Goal: Task Accomplishment & Management: Manage account settings

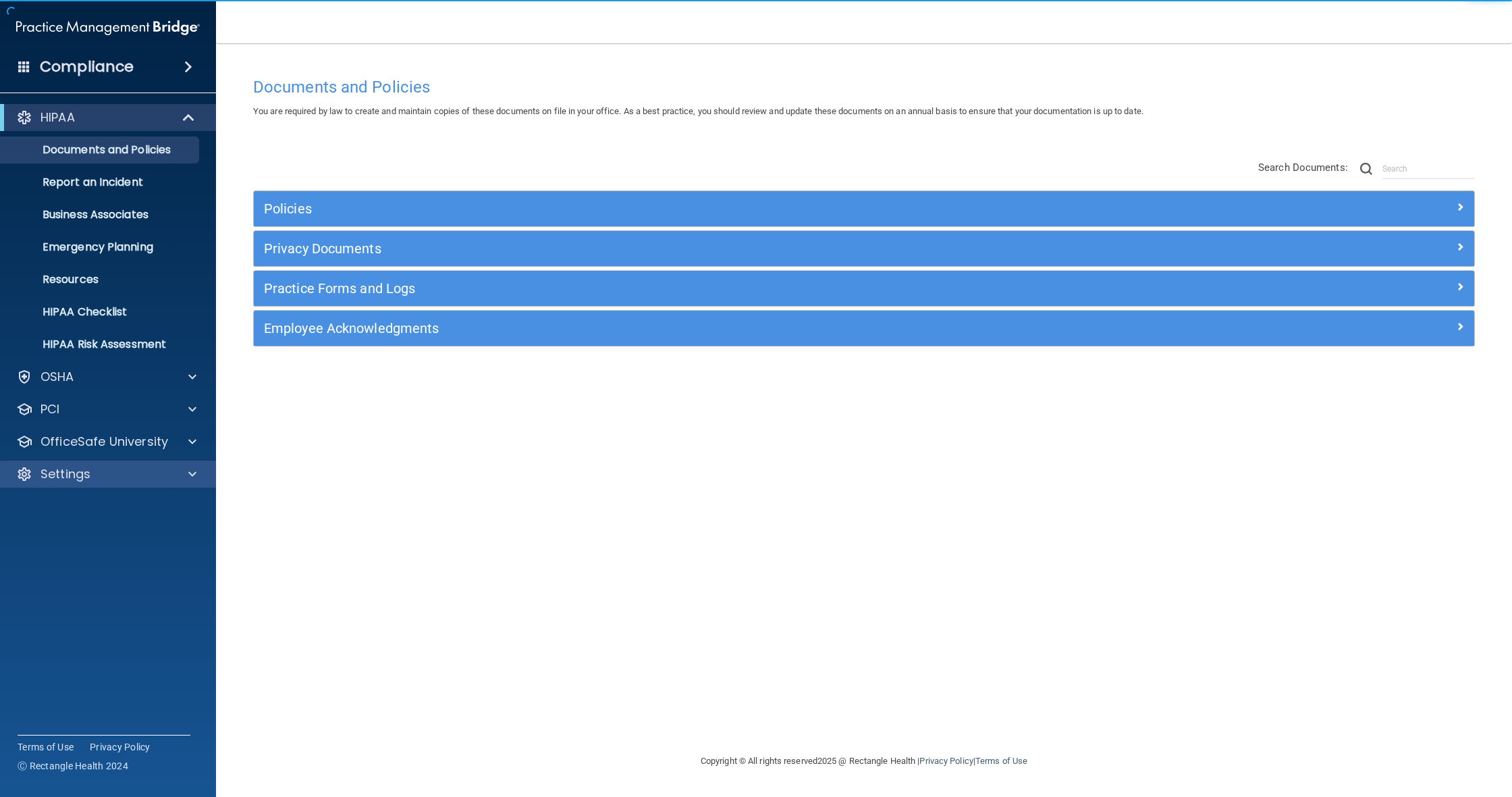
click at [78, 475] on p "Settings" at bounding box center [65, 473] width 50 height 17
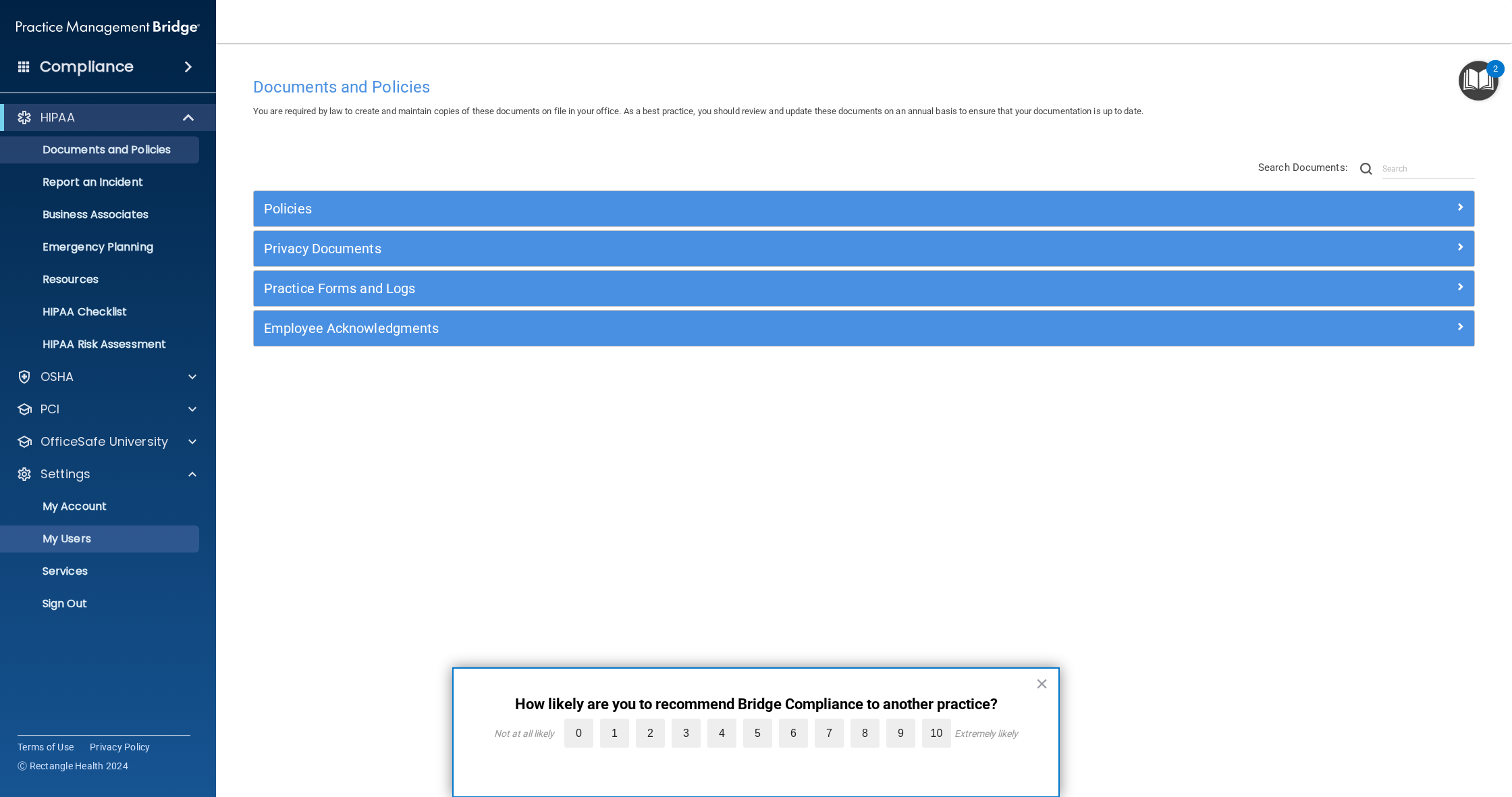
click at [86, 540] on p "My Users" at bounding box center [100, 538] width 184 height 13
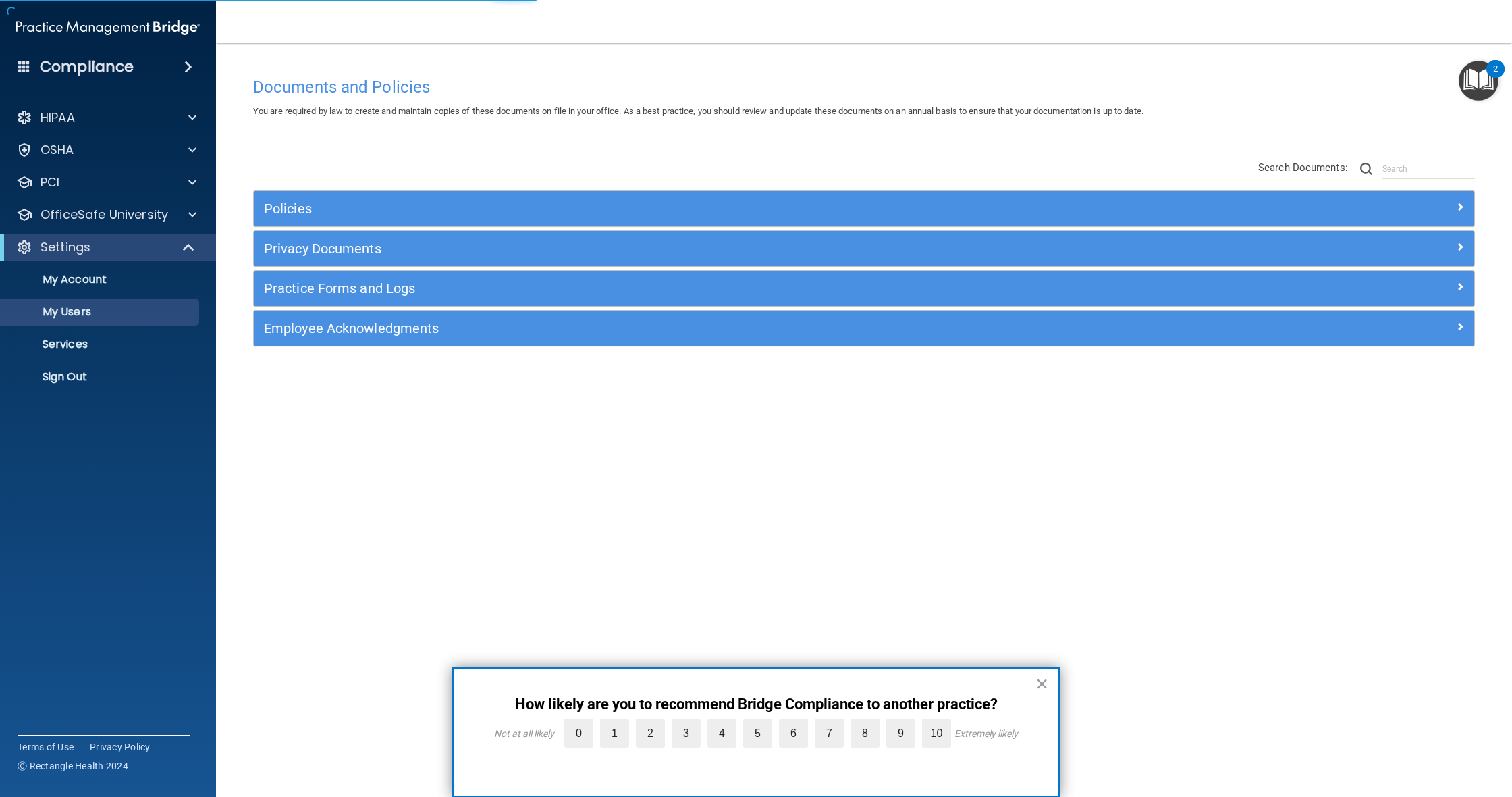
select select "20"
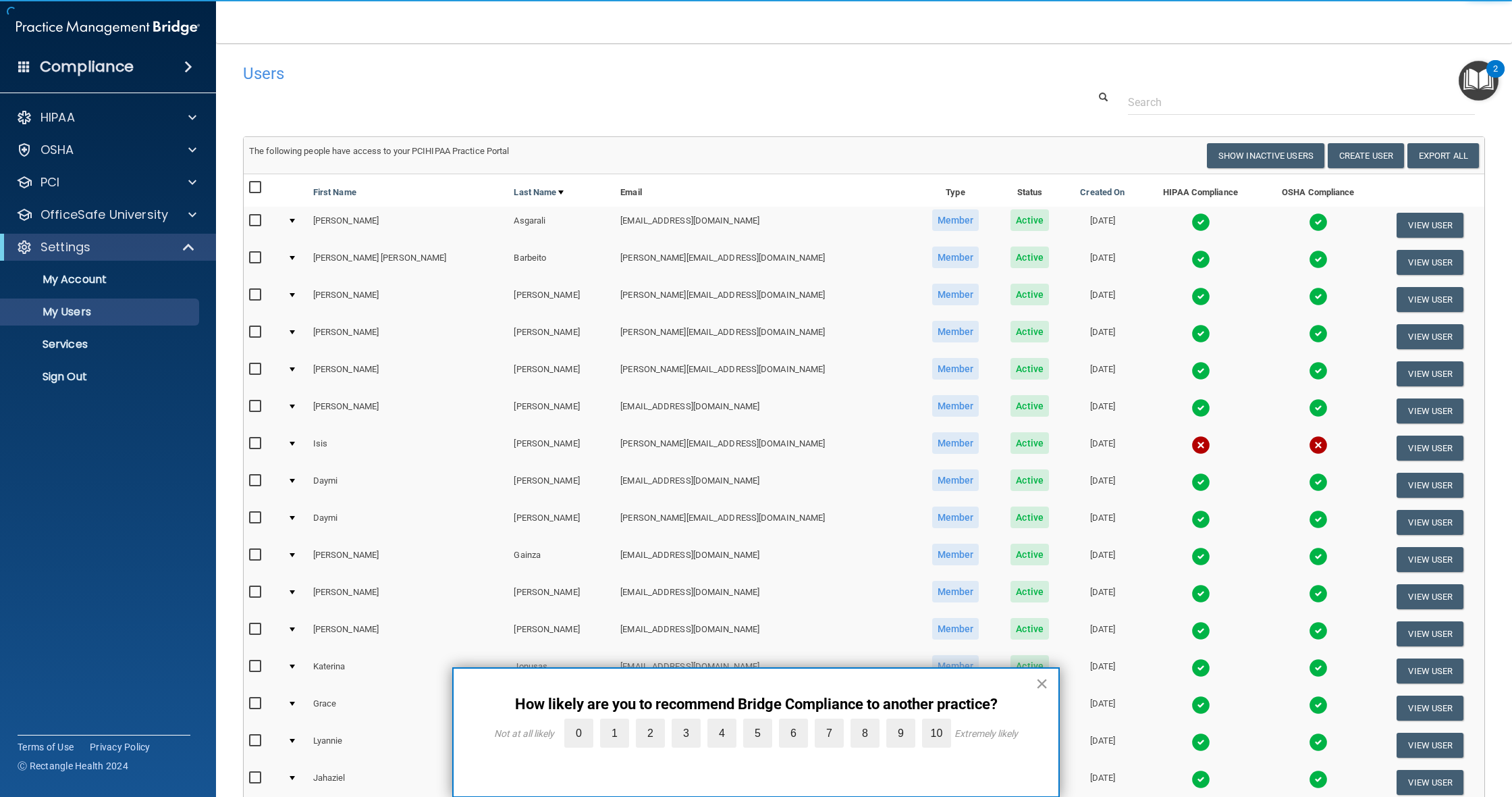
click at [1037, 683] on button "×" at bounding box center [1042, 683] width 13 height 22
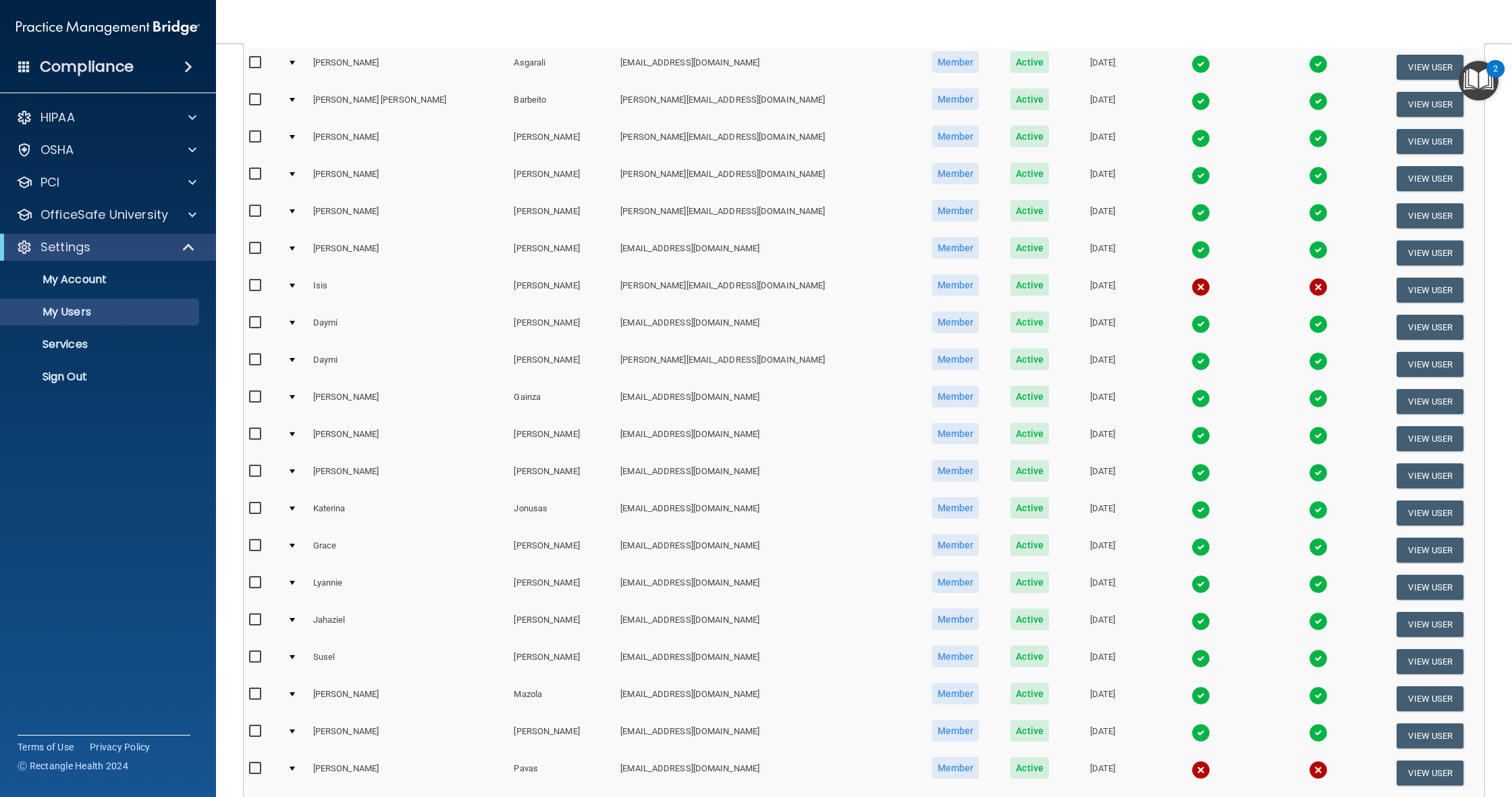
scroll to position [284, 0]
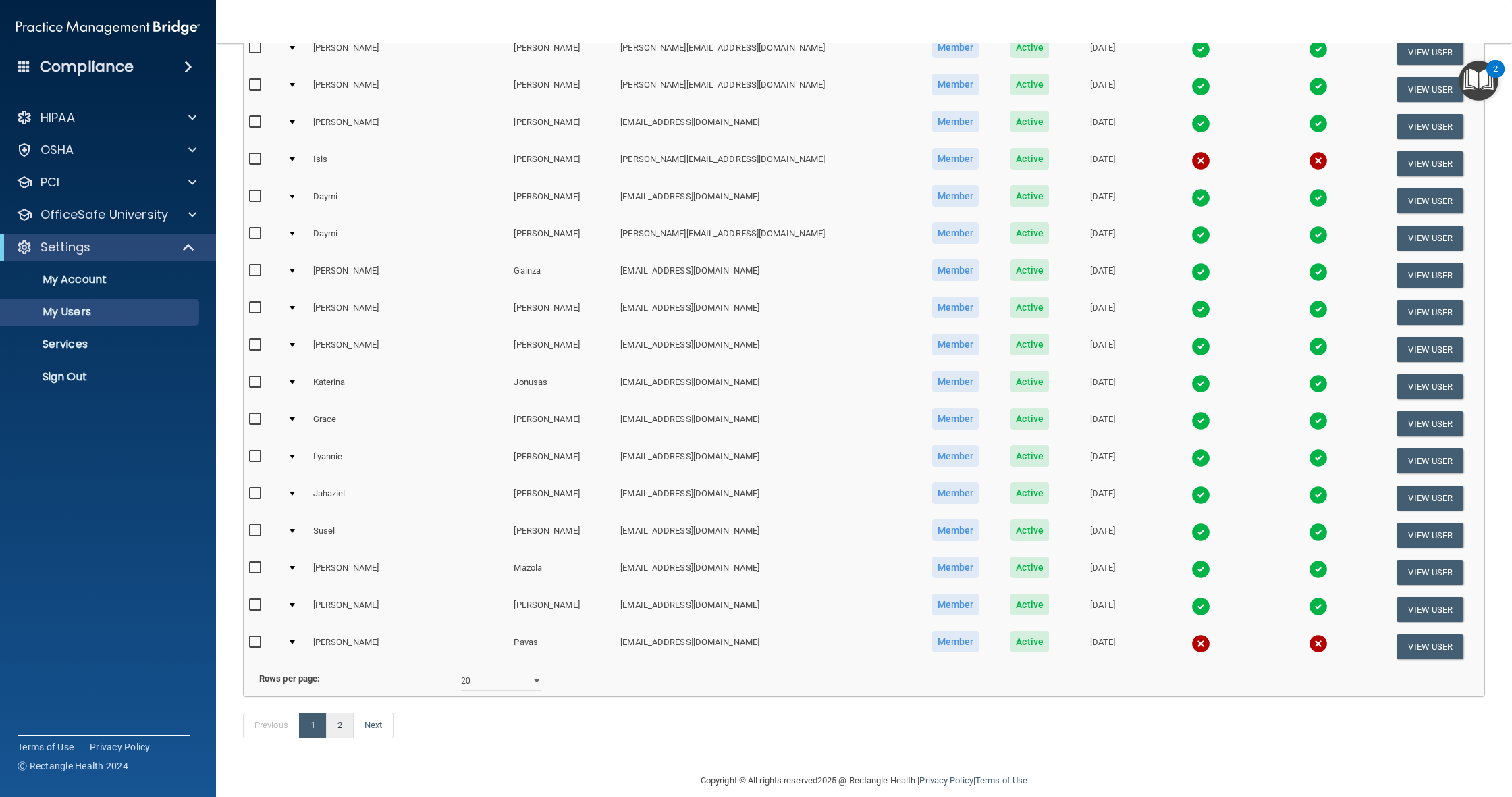
click at [346, 712] on link "2" at bounding box center [340, 725] width 28 height 25
select select "20"
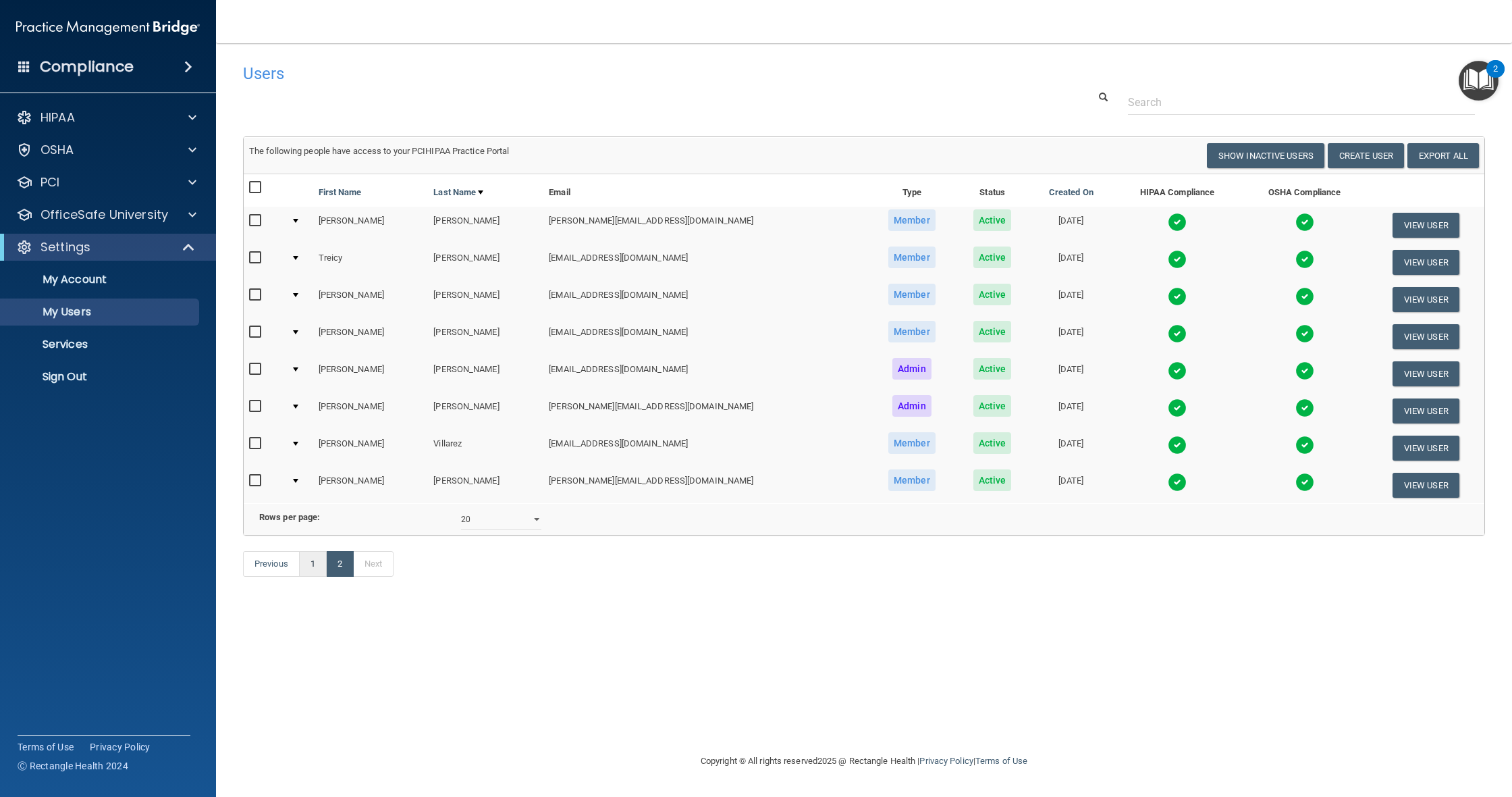
click at [316, 559] on link "1" at bounding box center [313, 563] width 28 height 25
select select "20"
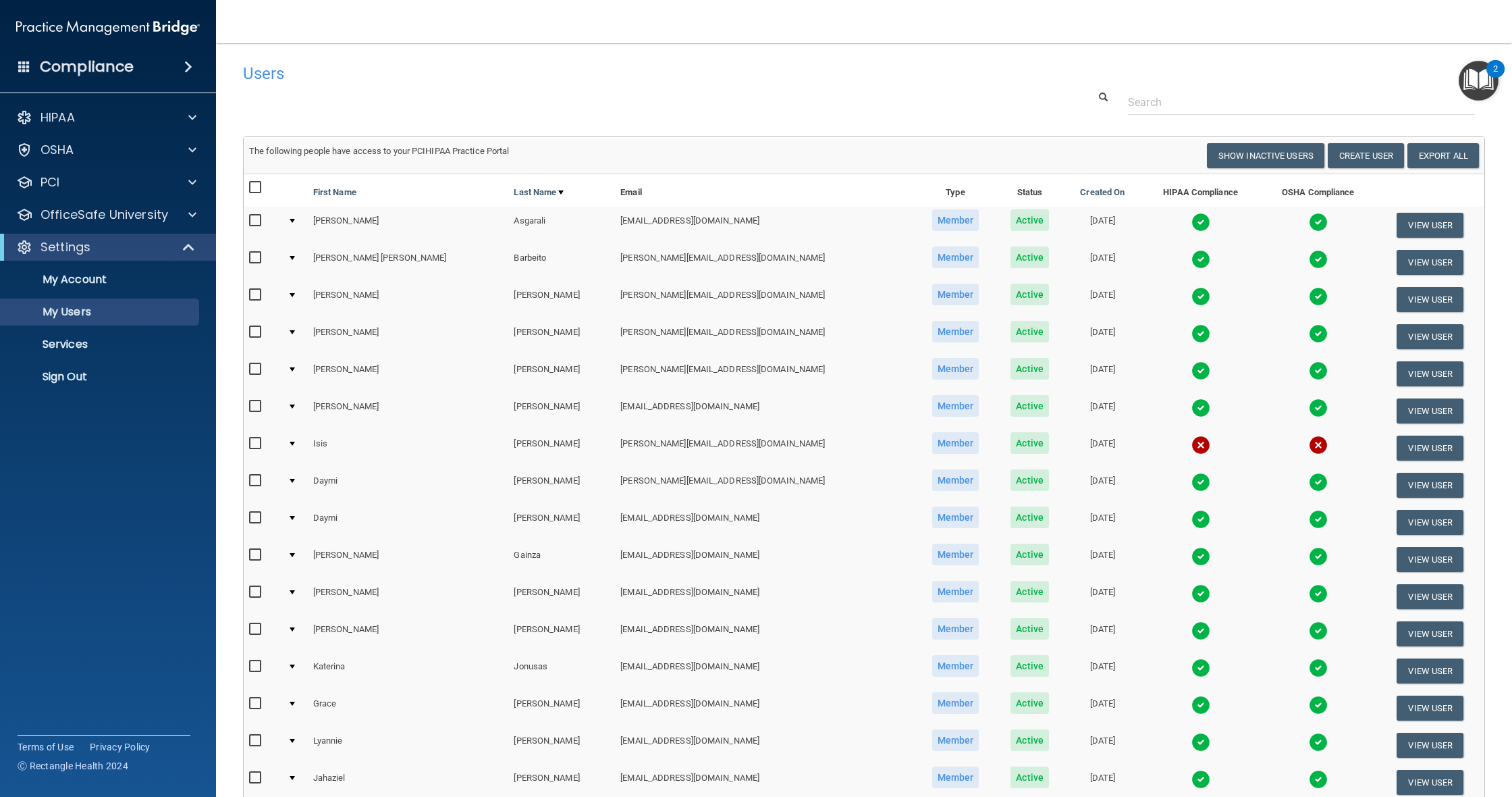
click at [1192, 551] on img at bounding box center [1202, 556] width 19 height 19
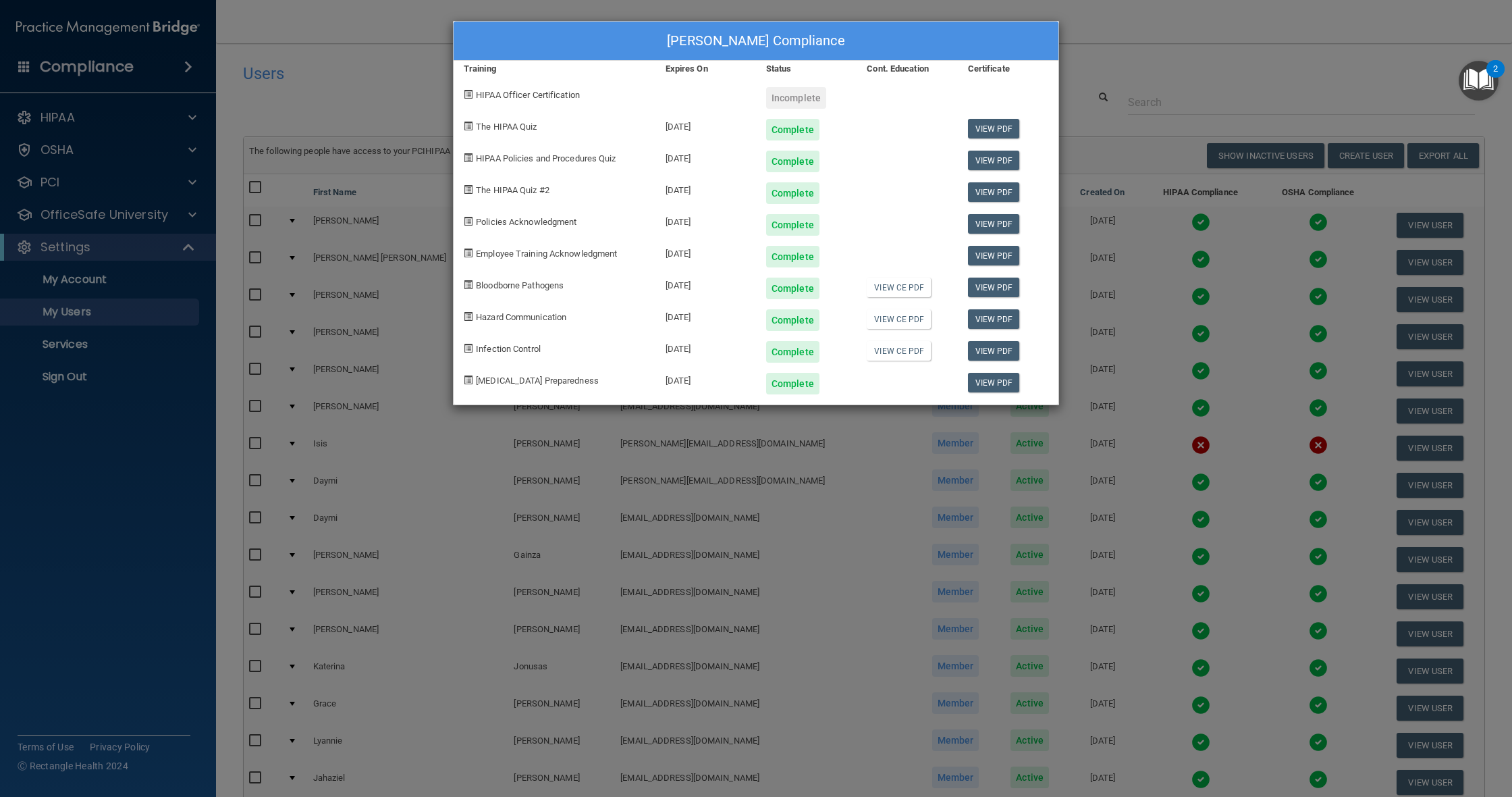
click at [1218, 58] on div "[PERSON_NAME] Compliance Training Expires On Status Cont. Education Certificate…" at bounding box center [756, 398] width 1512 height 797
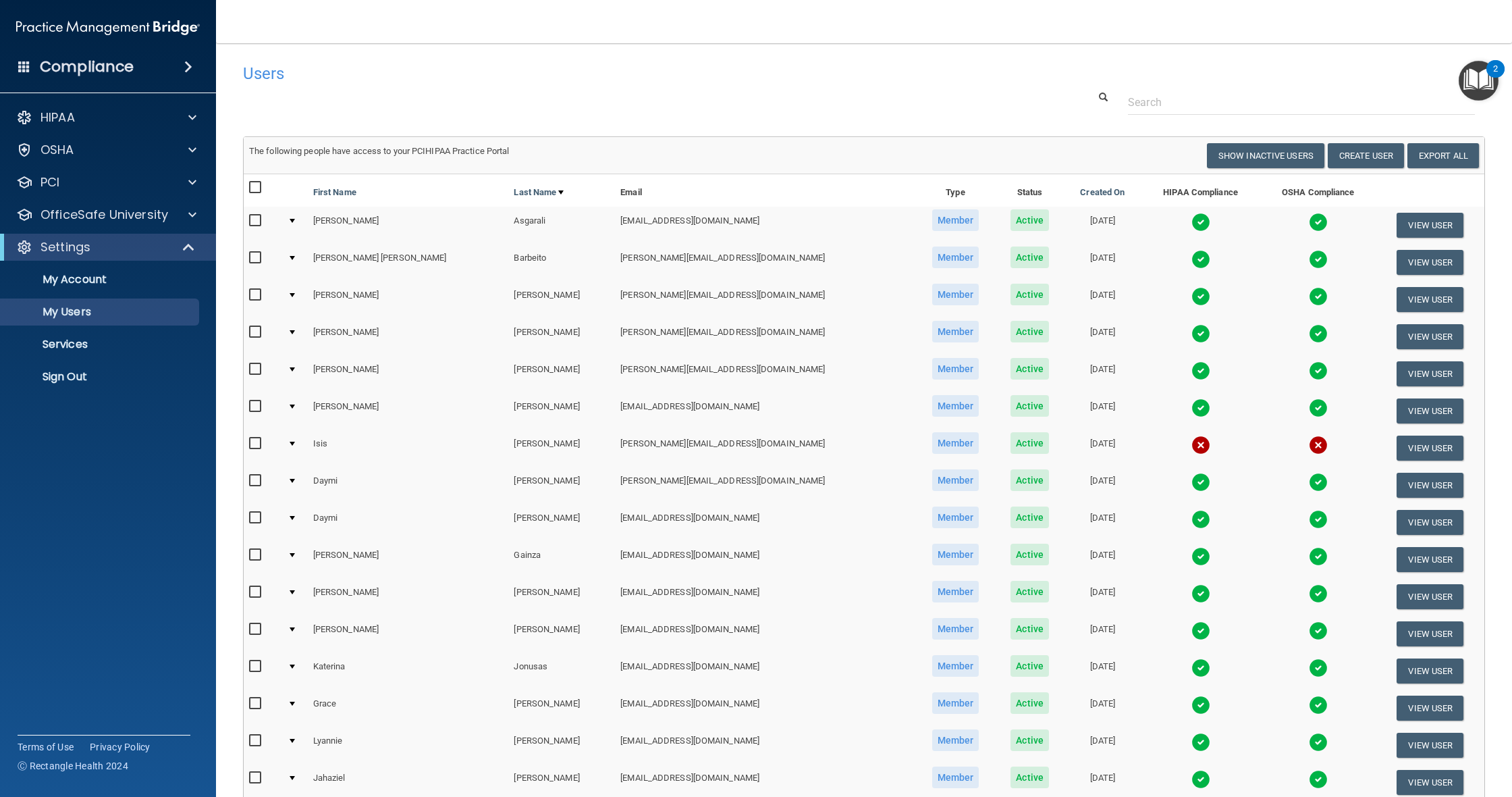
click at [1192, 549] on img at bounding box center [1202, 556] width 19 height 19
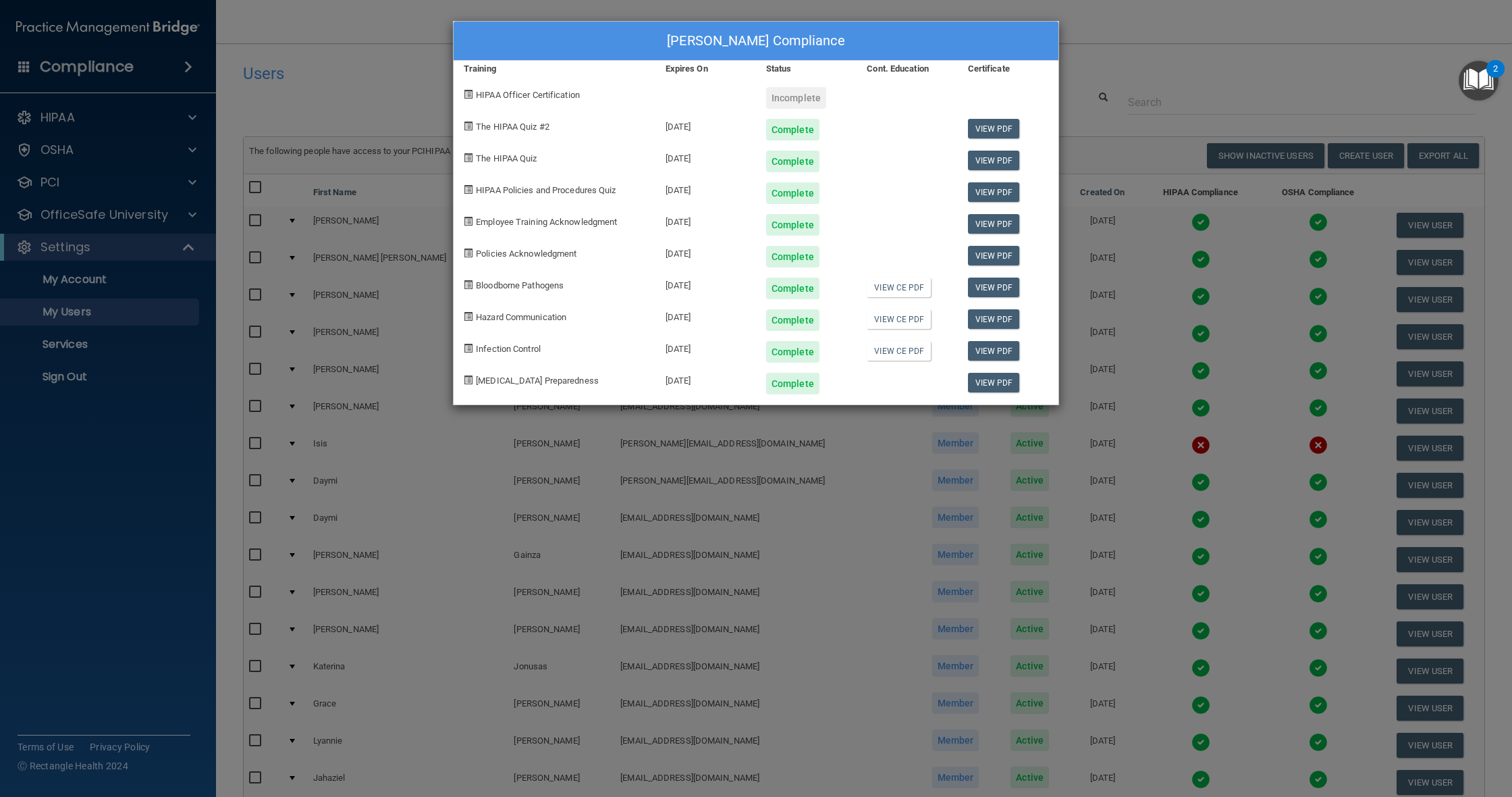
click at [1141, 79] on div "[PERSON_NAME] Compliance Training Expires On Status Cont. Education Certificate…" at bounding box center [756, 398] width 1512 height 797
